Goal: Book appointment/travel/reservation

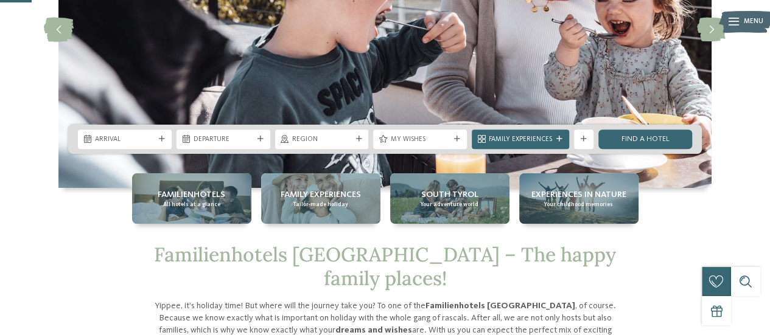
scroll to position [183, 0]
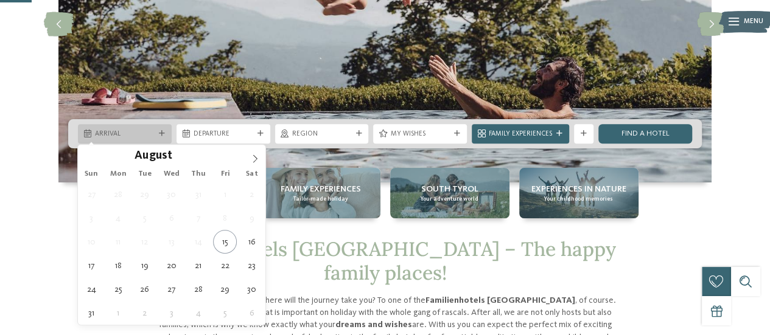
click at [162, 130] on div "Arrival" at bounding box center [125, 133] width 94 height 19
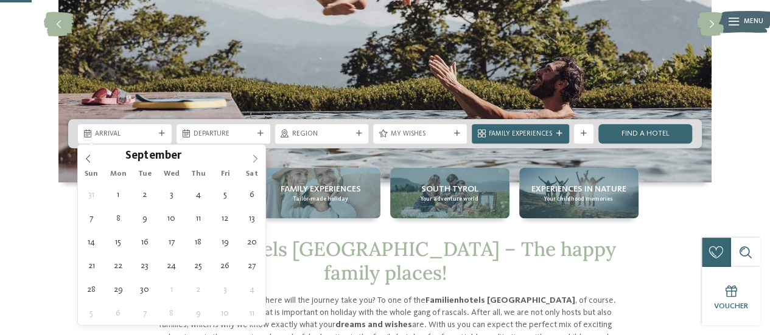
click at [256, 158] on icon at bounding box center [255, 159] width 9 height 9
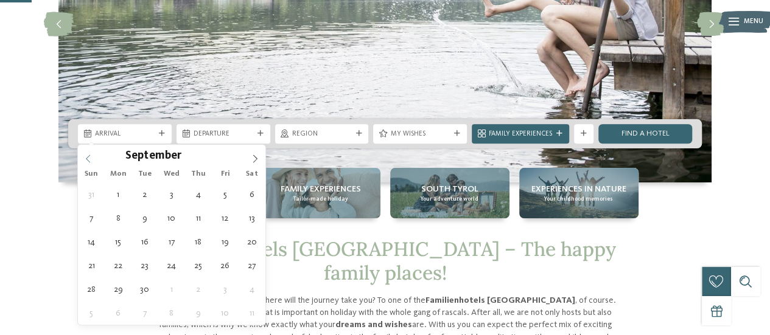
click at [84, 155] on icon at bounding box center [88, 159] width 9 height 9
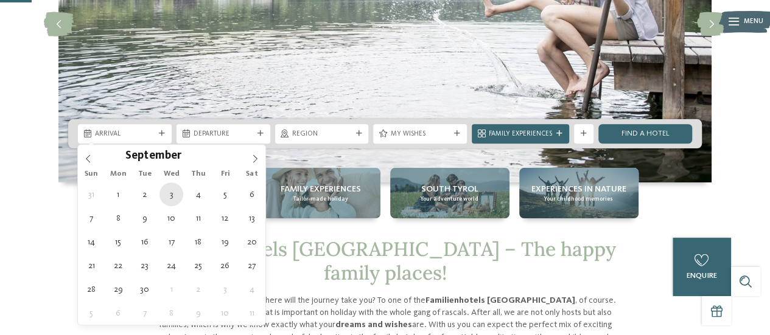
type div "[DATE]"
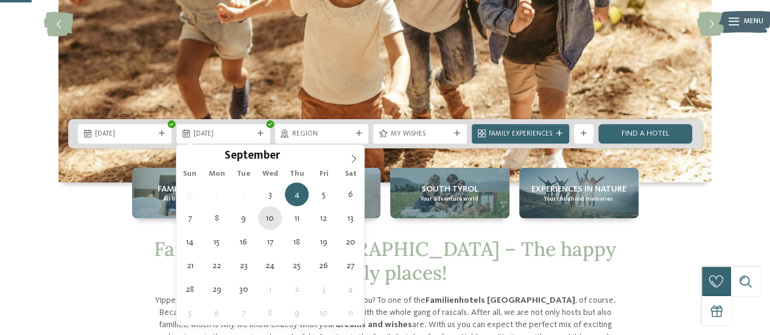
type div "[DATE]"
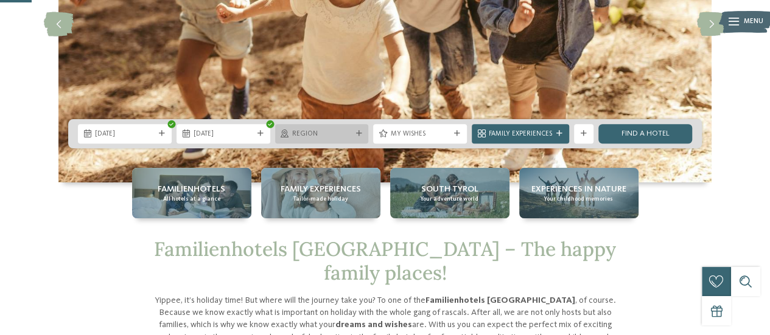
click at [305, 132] on span "Region" at bounding box center [322, 135] width 60 height 10
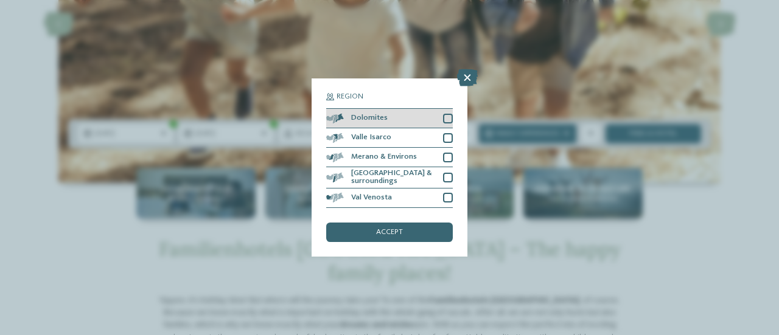
click at [447, 118] on div at bounding box center [448, 119] width 10 height 10
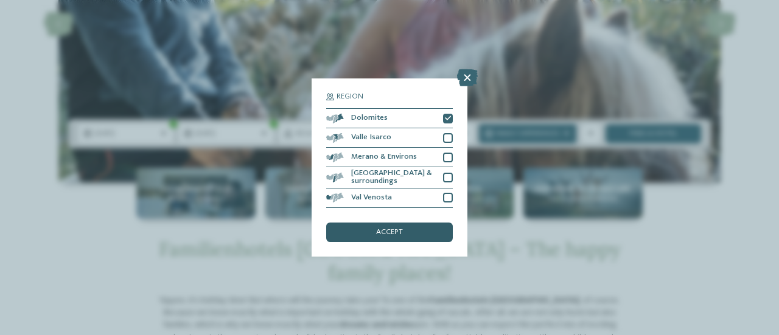
click at [410, 225] on div "accept" at bounding box center [389, 232] width 127 height 19
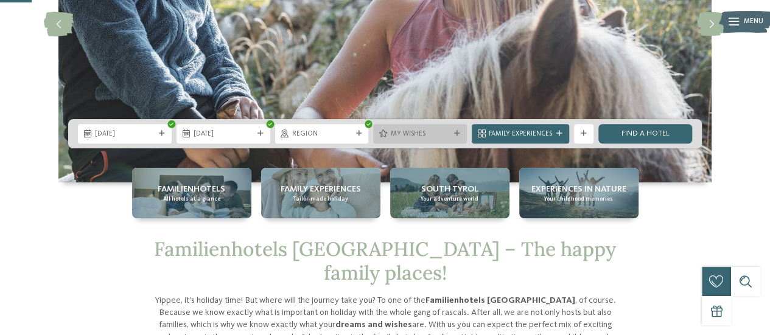
click at [431, 131] on span "My wishes" at bounding box center [420, 135] width 60 height 10
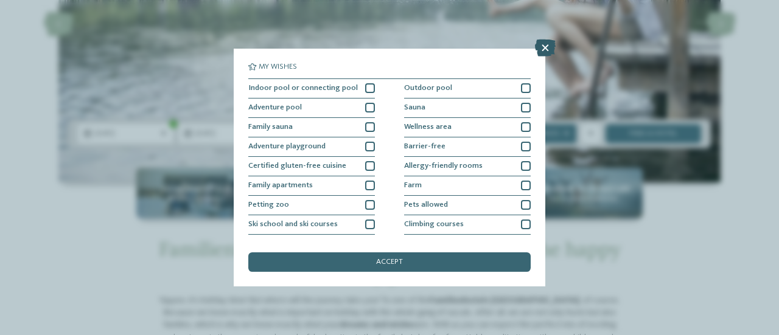
click at [545, 47] on icon at bounding box center [545, 48] width 21 height 17
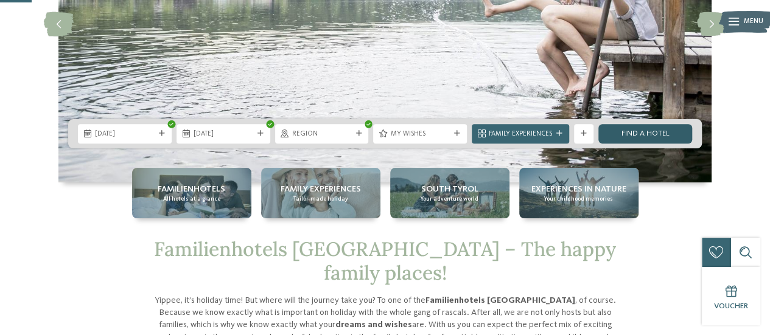
click at [641, 133] on link "Find a hotel" at bounding box center [645, 133] width 94 height 19
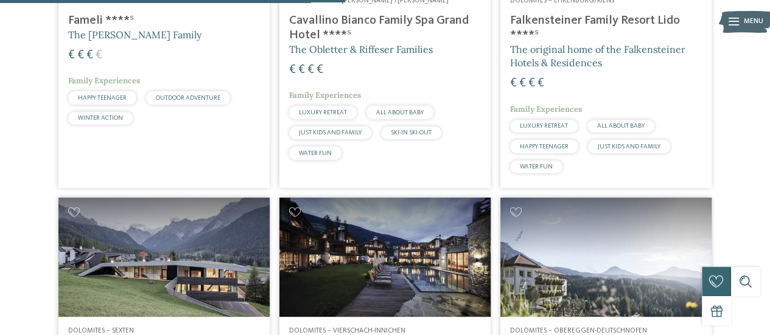
scroll to position [664, 0]
